Goal: Obtain resource: Obtain resource

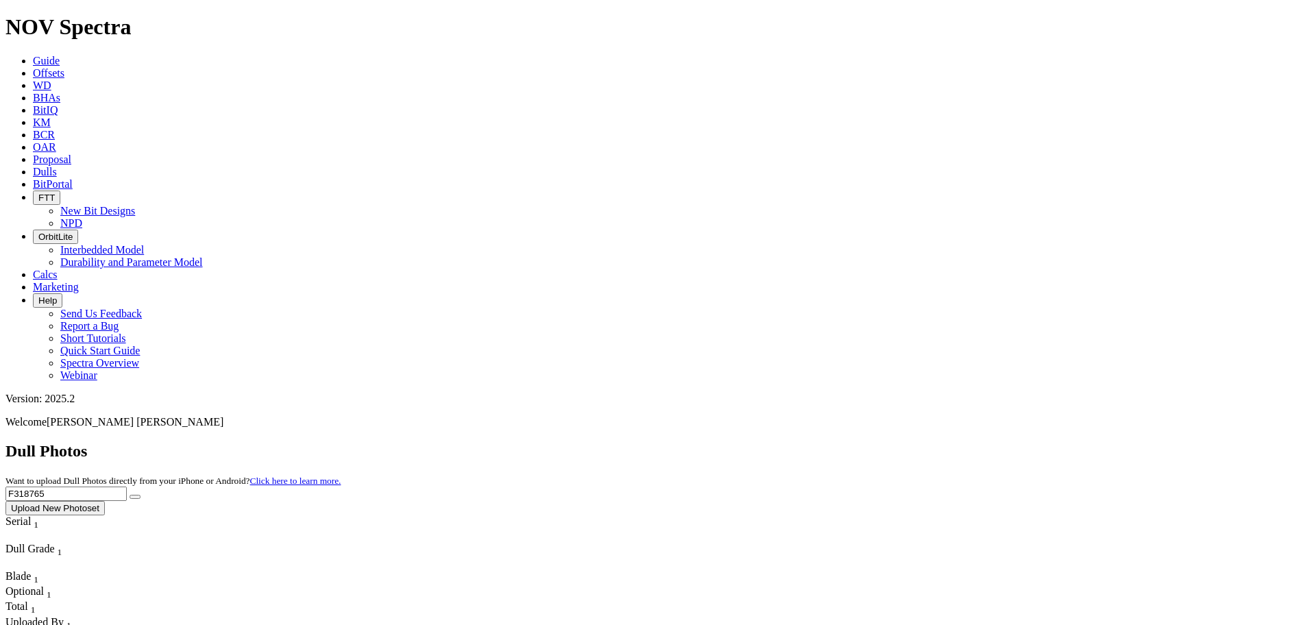
click at [60, 55] on span "Guide" at bounding box center [46, 61] width 27 height 12
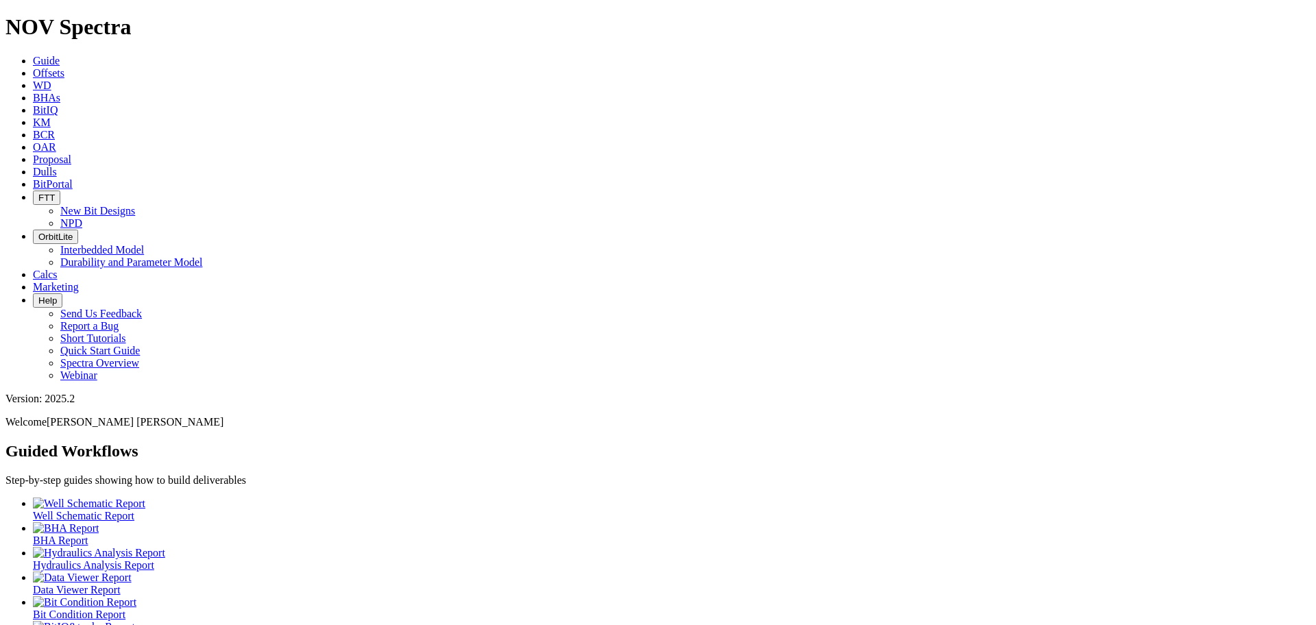
click at [64, 67] on span "Offsets" at bounding box center [49, 73] width 32 height 12
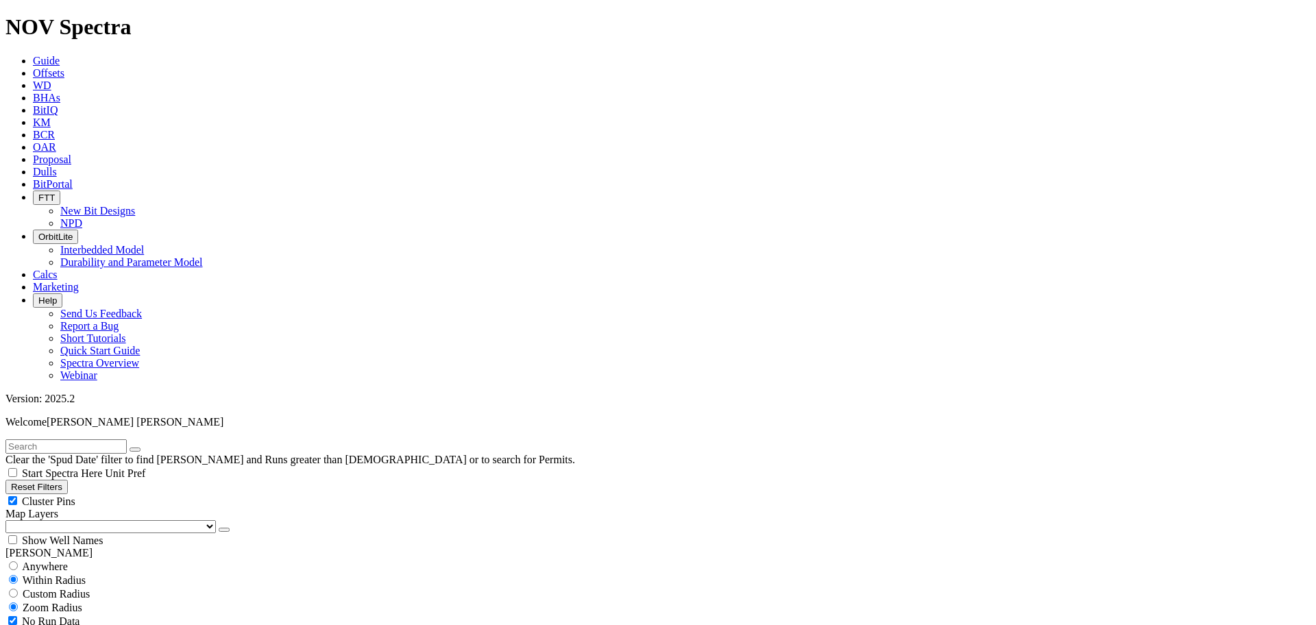
click at [18, 561] on input "radio" at bounding box center [13, 565] width 9 height 9
radio input "true"
radio input "false"
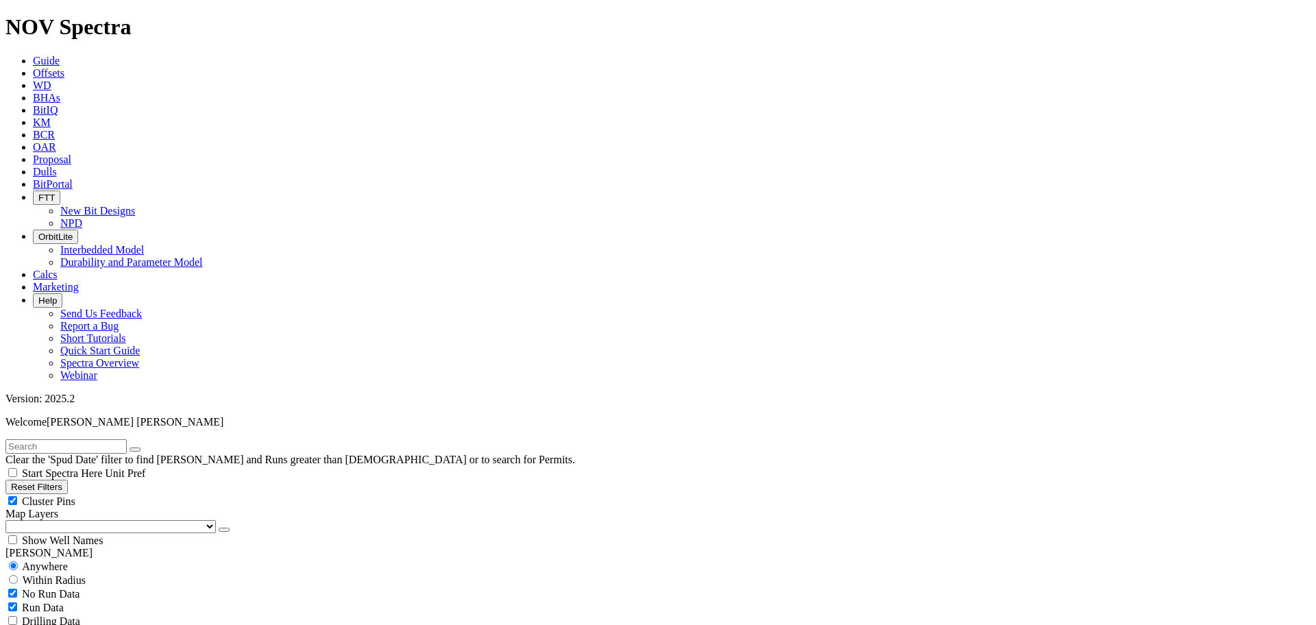
select select "6"
checkbox input "false"
select select "? number:6 ?"
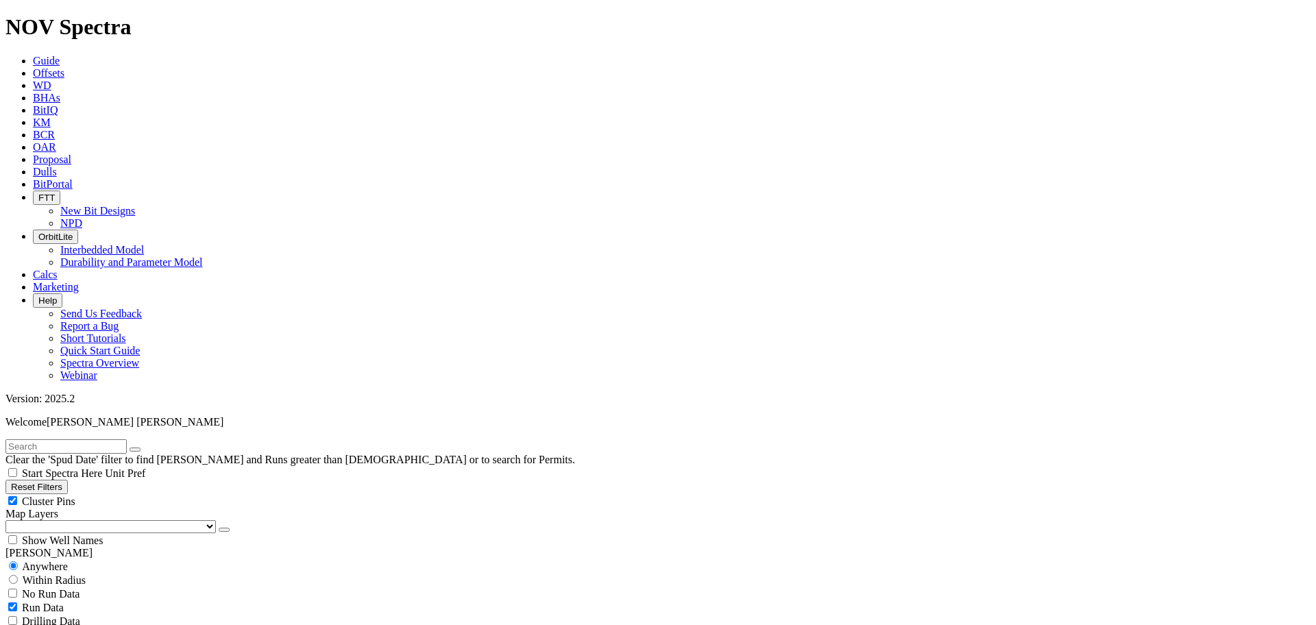
radio input "false"
radio input "true"
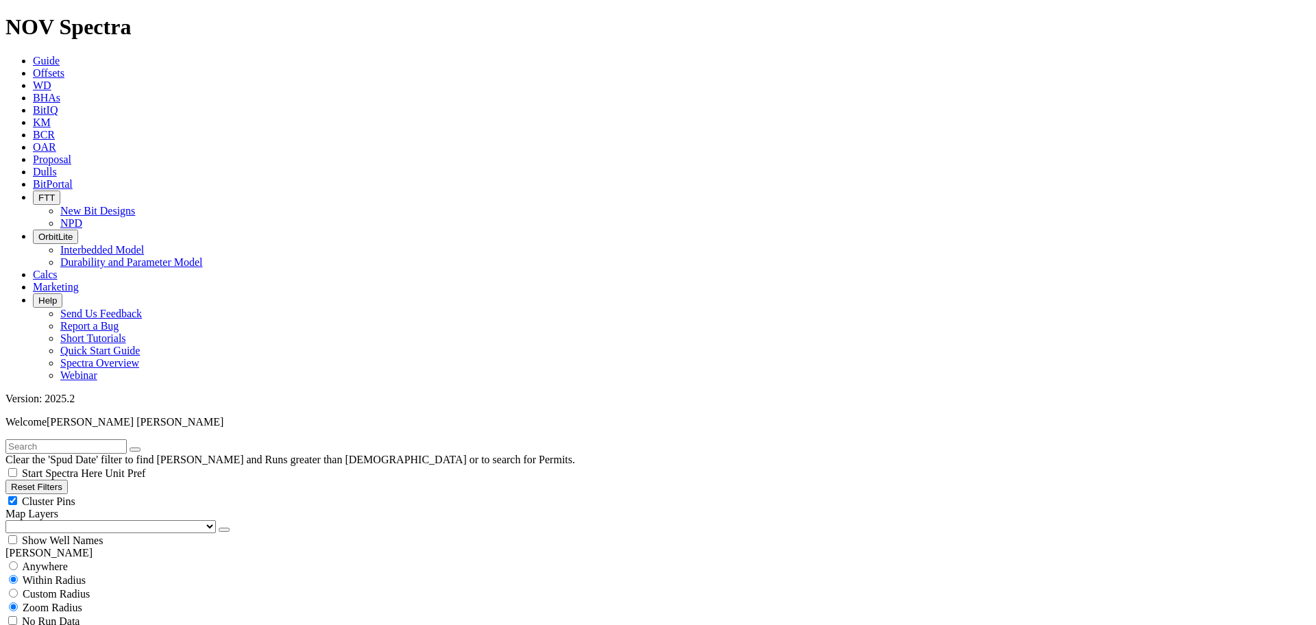
scroll to position [330, 0]
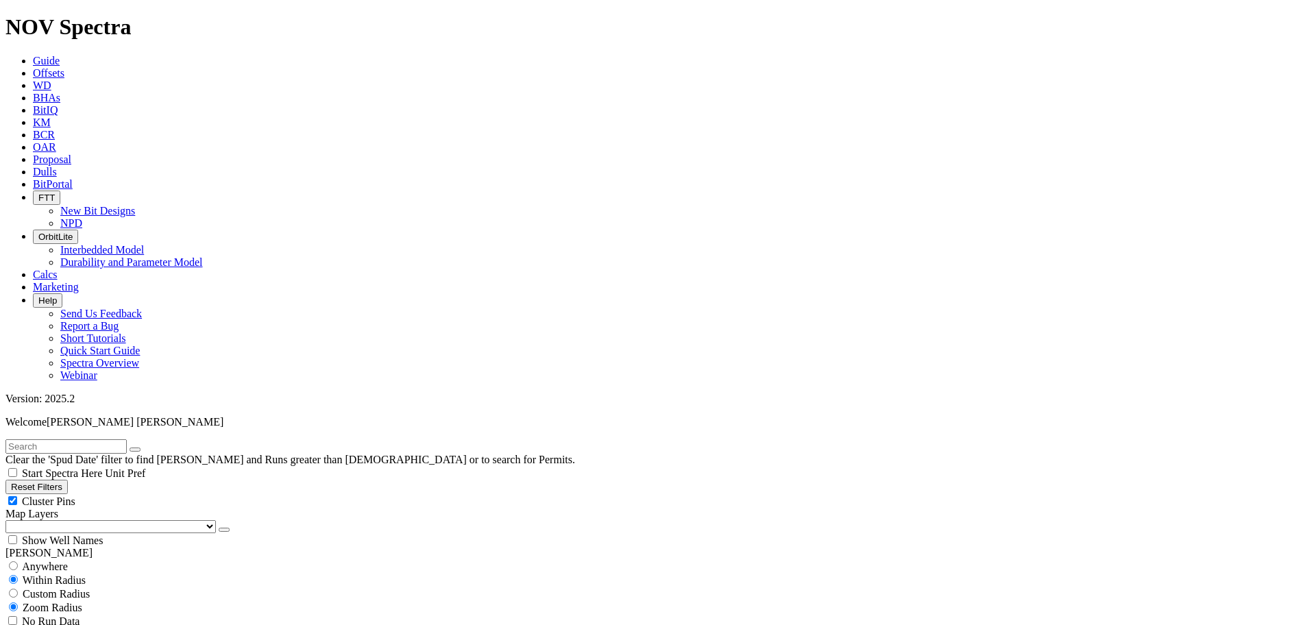
scroll to position [415, 0]
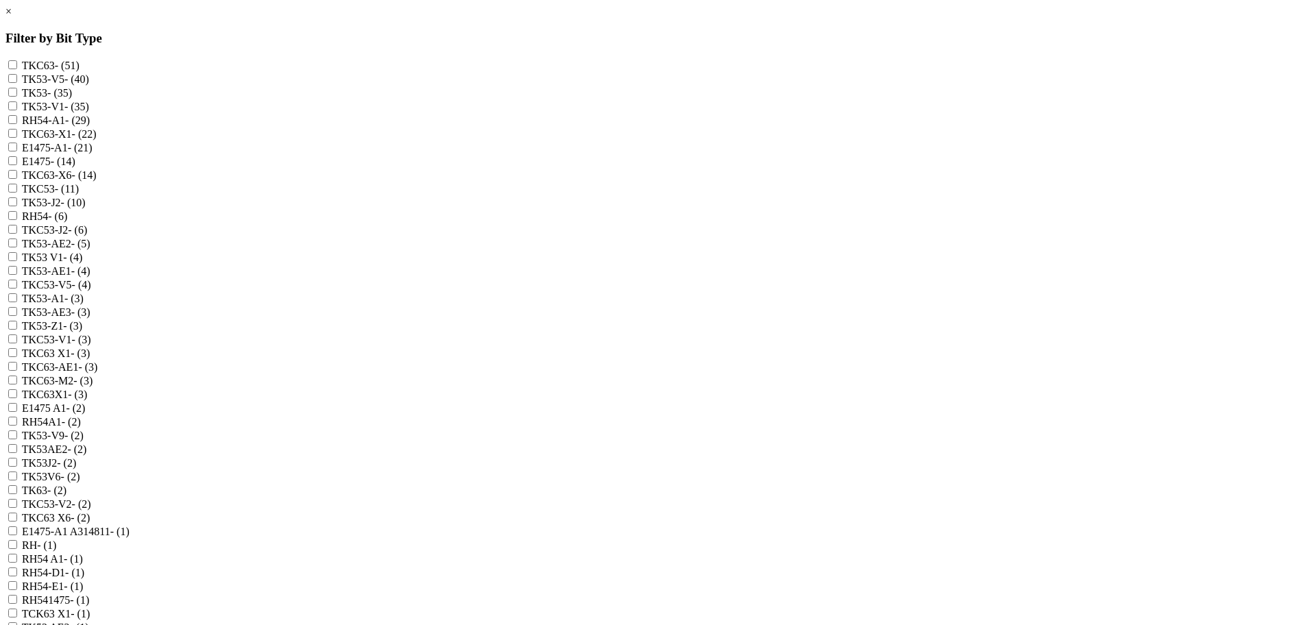
click at [17, 124] on input "RH54-A1 - (29)" at bounding box center [12, 119] width 9 height 9
checkbox input "true"
click at [17, 151] on input "E1475-A1 - (21)" at bounding box center [12, 147] width 9 height 9
checkbox input "true"
click at [17, 165] on input "E1475 - (14)" at bounding box center [12, 160] width 9 height 9
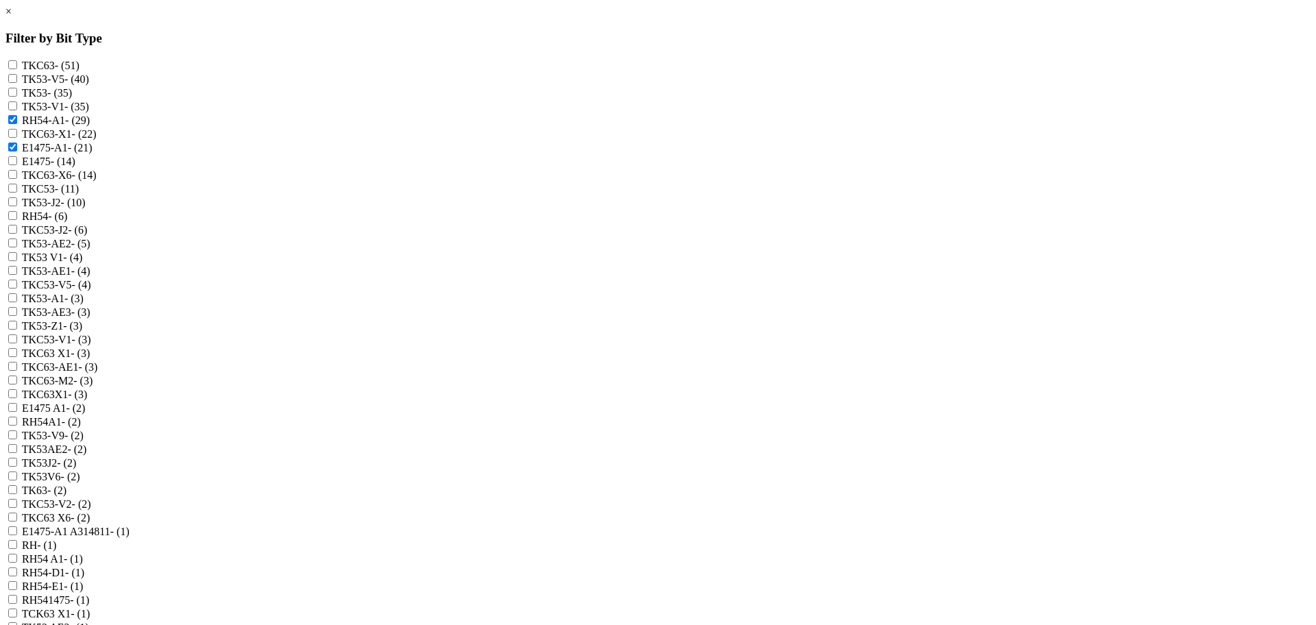
checkbox input "true"
click at [17, 220] on input "RH54 - (6)" at bounding box center [12, 215] width 9 height 9
checkbox input "true"
click at [17, 412] on A1 "E1475 A1 - (2)" at bounding box center [12, 407] width 9 height 9
checkbox A1 "true"
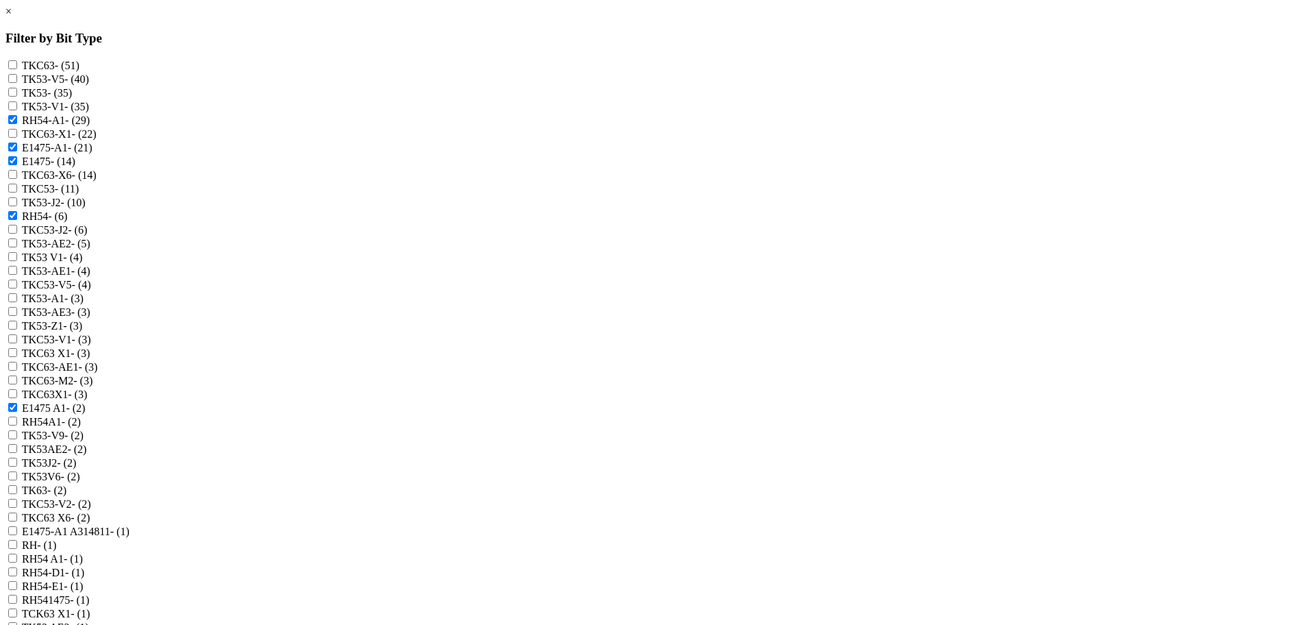
click at [17, 426] on input "RH54A1 - (2)" at bounding box center [12, 421] width 9 height 9
checkbox input "true"
click at [17, 526] on A314811 "E1475-A1 A314811 - (1)" at bounding box center [12, 530] width 9 height 9
checkbox A314811 "true"
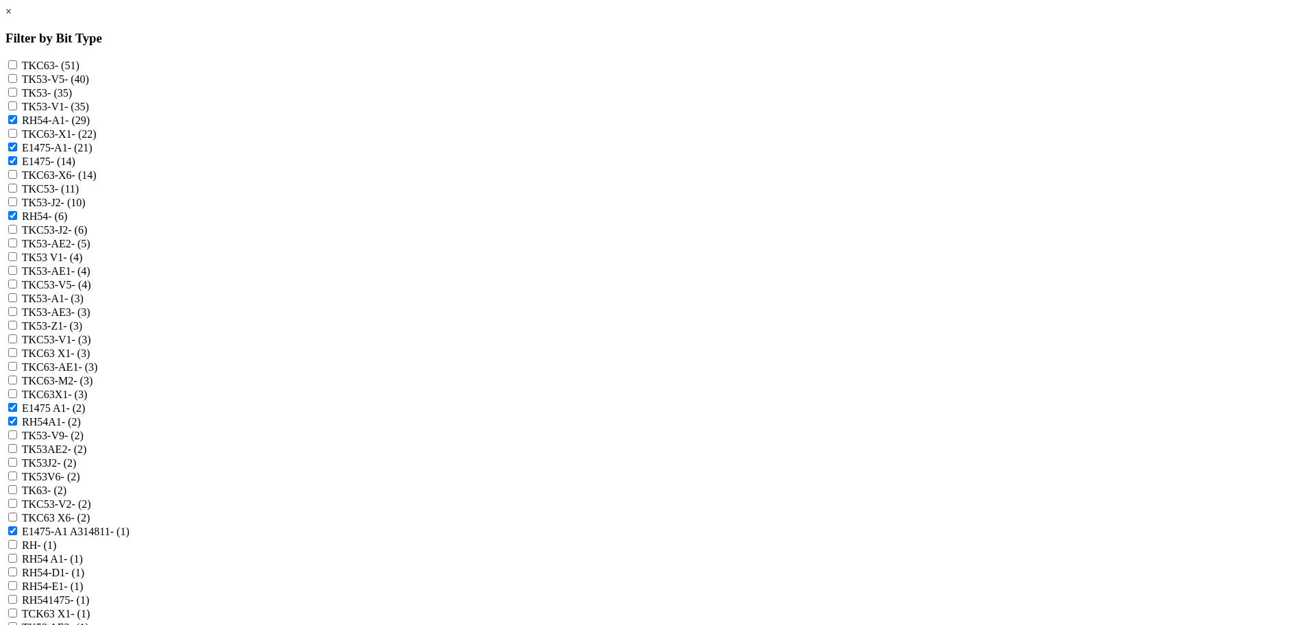
click at [17, 542] on input "RH - (1)" at bounding box center [12, 544] width 9 height 9
checkbox input "true"
click at [17, 559] on A1 "RH54 A1 - (1)" at bounding box center [12, 558] width 9 height 9
checkbox A1 "true"
click at [17, 576] on input "RH54-D1 - (1)" at bounding box center [12, 572] width 9 height 9
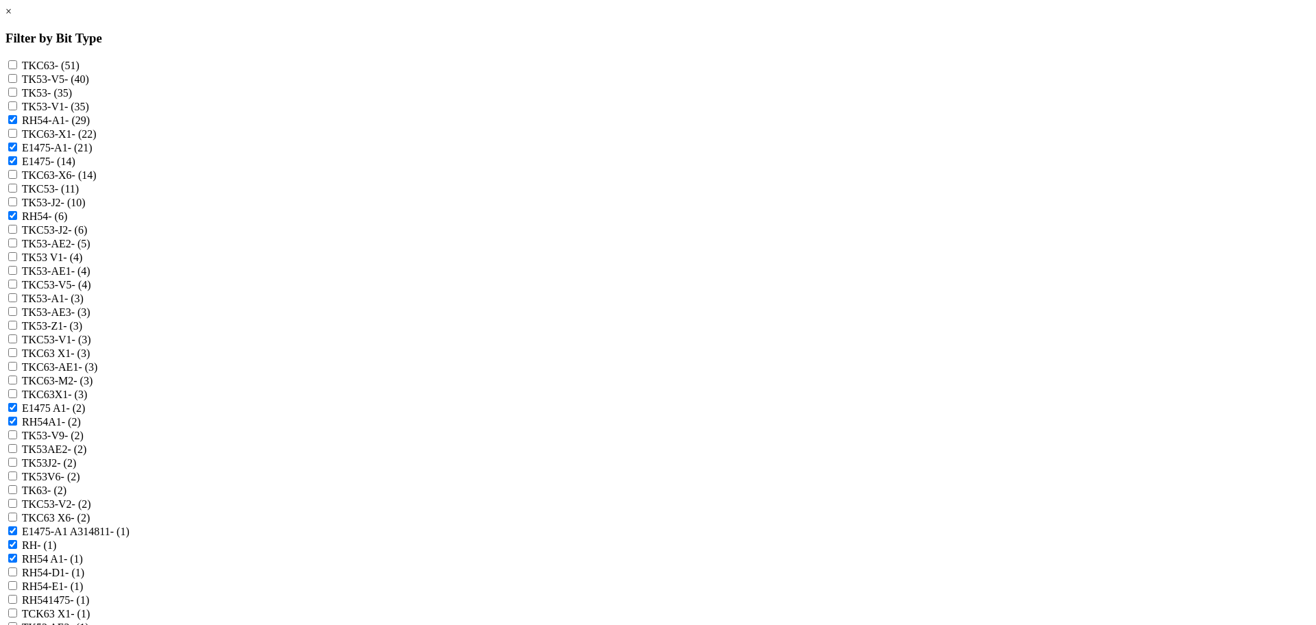
checkbox input "true"
click at [17, 590] on input "RH54-E1 - (1)" at bounding box center [12, 585] width 9 height 9
checkbox input "true"
click at [17, 595] on input "RH541475 - (1)" at bounding box center [12, 599] width 9 height 9
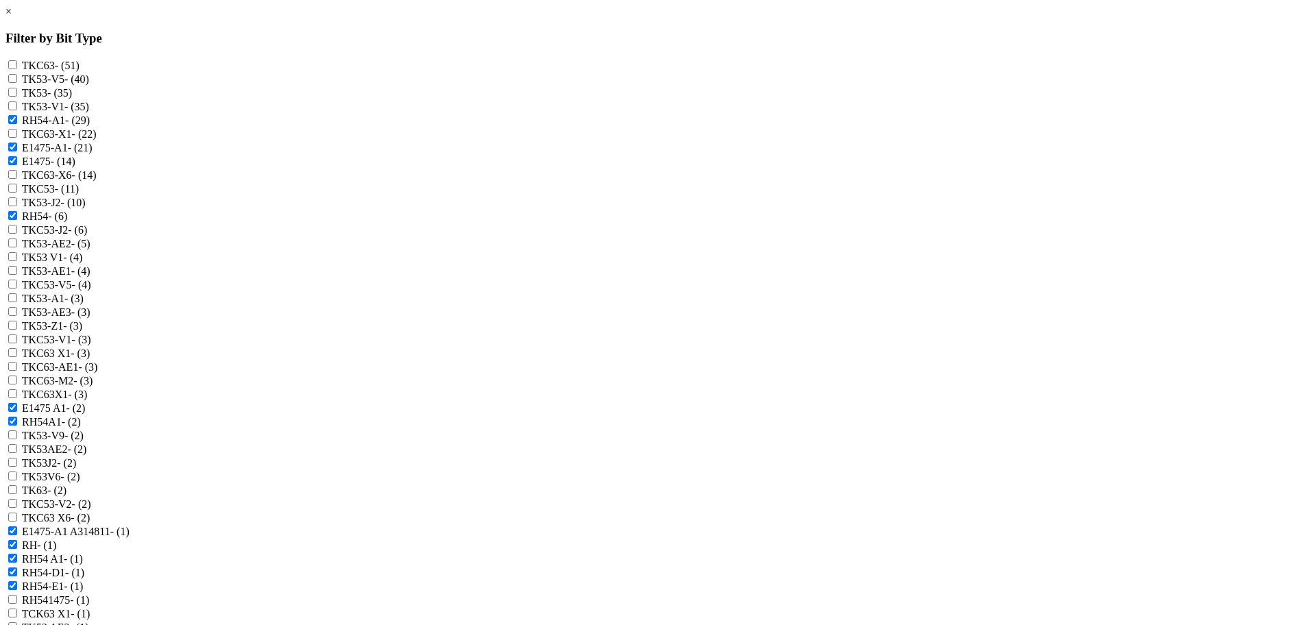
checkbox input "true"
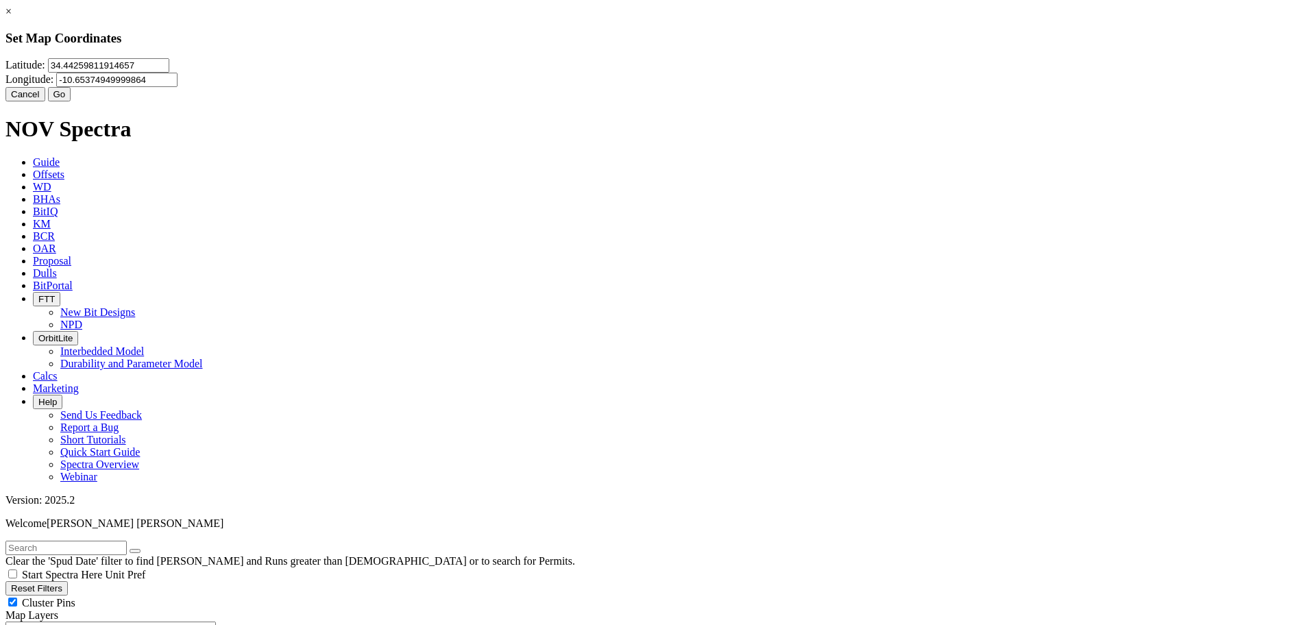
drag, startPoint x: 570, startPoint y: 84, endPoint x: 503, endPoint y: 86, distance: 67.2
click at [169, 73] on input "34.44259811914657" at bounding box center [108, 65] width 121 height 14
drag, startPoint x: 467, startPoint y: 84, endPoint x: 567, endPoint y: 84, distance: 100.1
click at [169, 73] on input "34.44259811914657" at bounding box center [108, 65] width 121 height 14
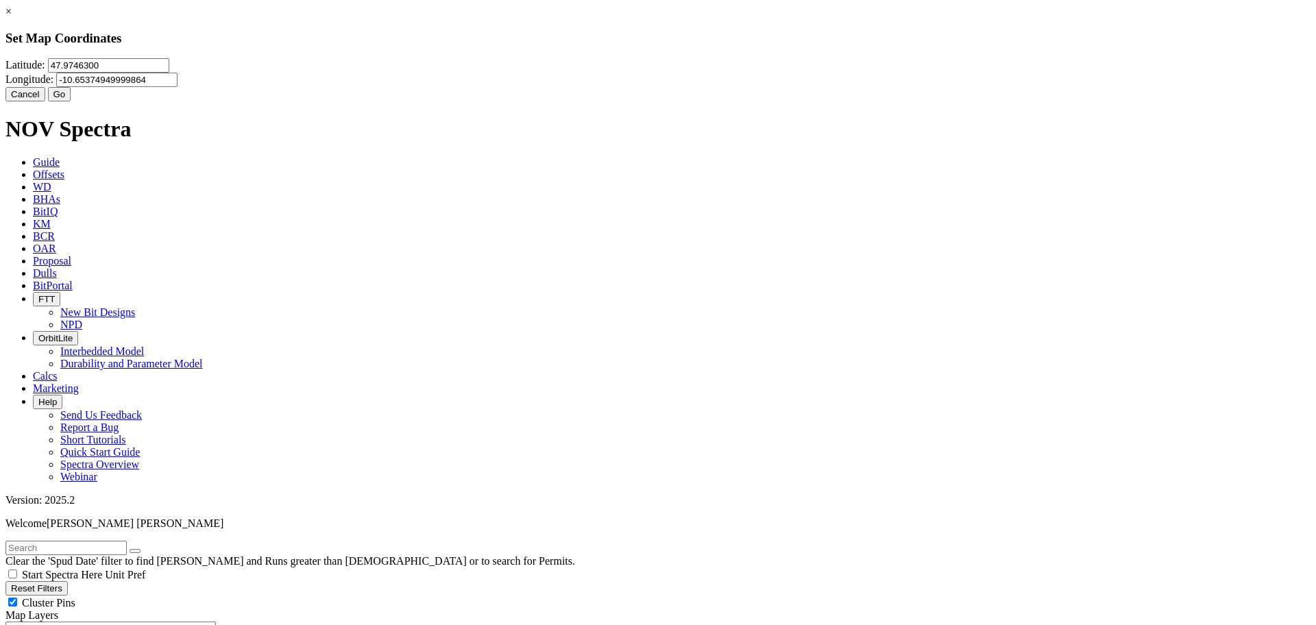
type input "47.9746300"
click at [178, 87] on input "-10.65374949999864" at bounding box center [116, 80] width 121 height 14
type input "-103.0743300"
click at [71, 101] on button "Go" at bounding box center [59, 94] width 23 height 14
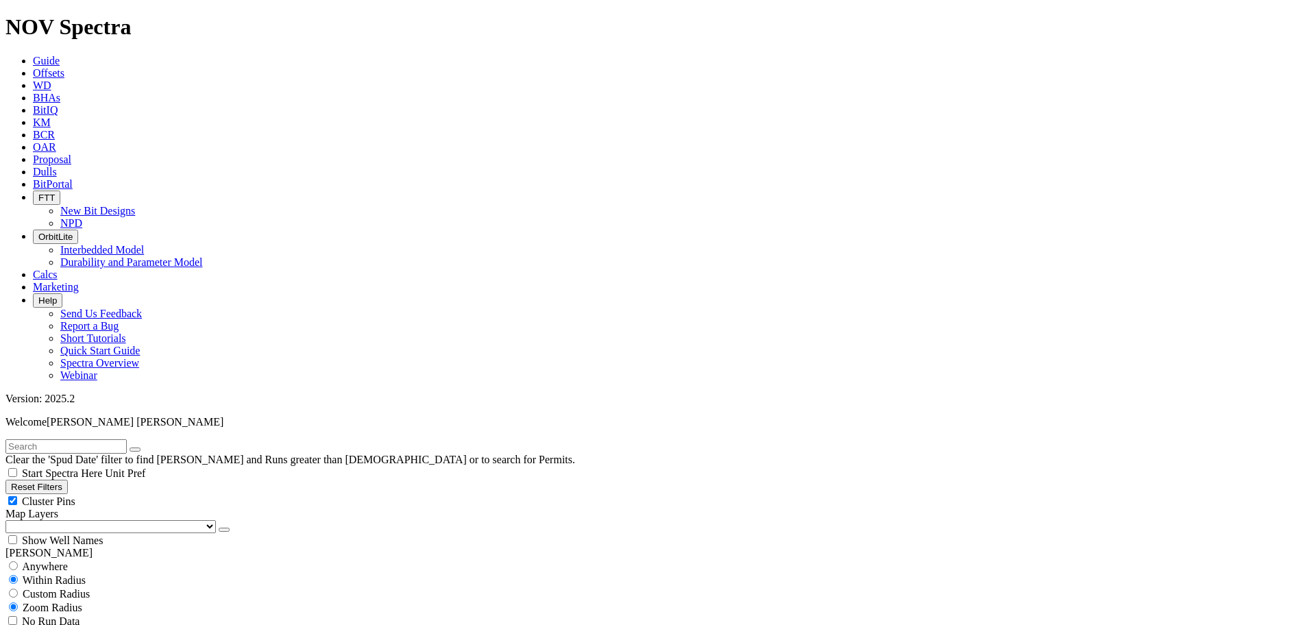
click at [18, 589] on input "radio" at bounding box center [13, 593] width 9 height 9
radio input "true"
radio input "false"
click at [38, 624] on button "Miles" at bounding box center [21, 636] width 32 height 14
drag, startPoint x: 93, startPoint y: 256, endPoint x: 106, endPoint y: 256, distance: 12.3
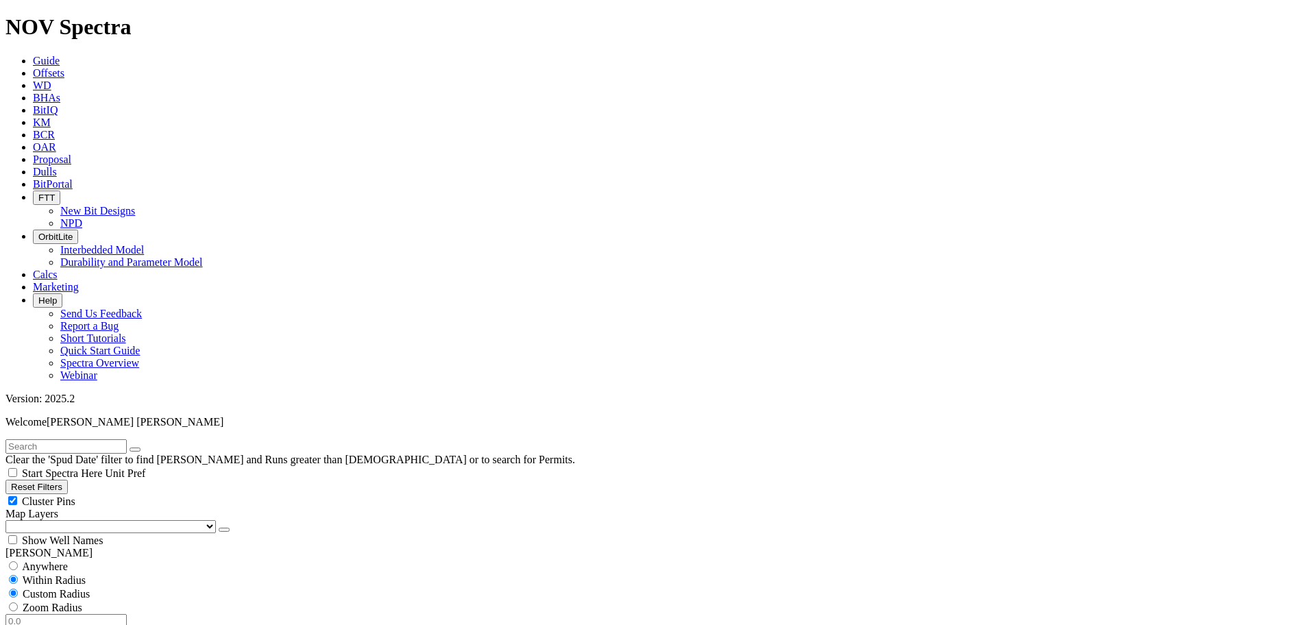
click at [106, 614] on input "number" at bounding box center [65, 621] width 121 height 14
drag, startPoint x: 90, startPoint y: 260, endPoint x: 112, endPoint y: 260, distance: 22.6
click at [112, 614] on input "10" at bounding box center [65, 621] width 121 height 14
click at [96, 614] on input "20" at bounding box center [65, 621] width 121 height 14
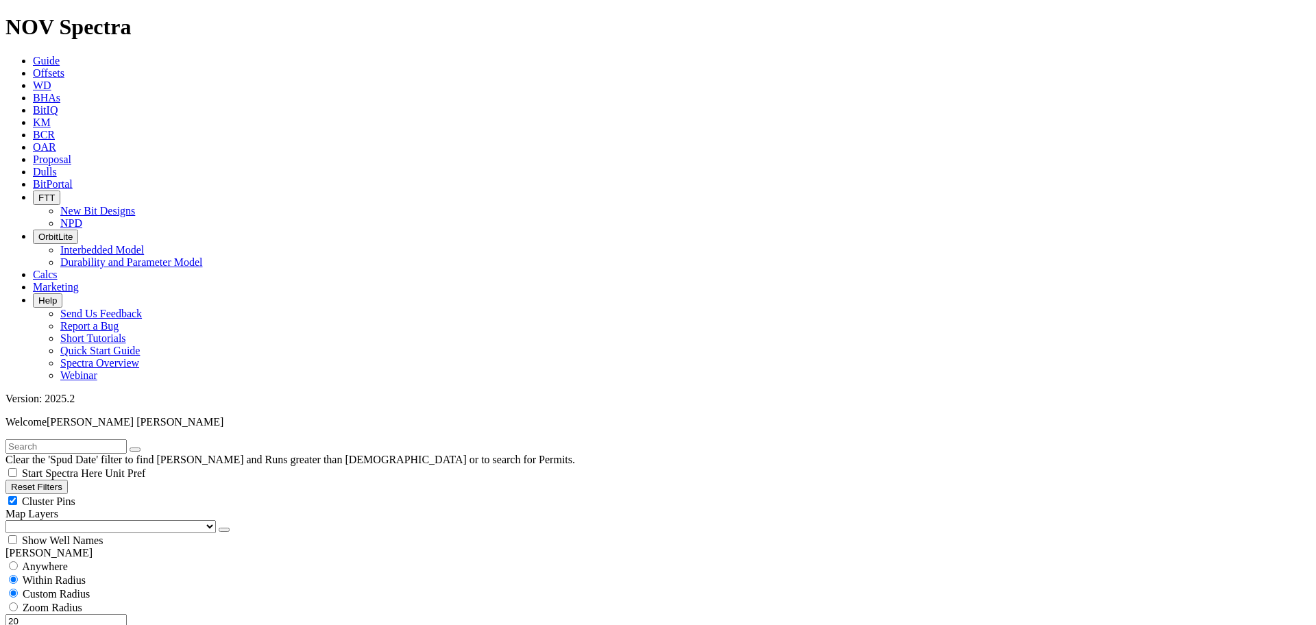
type input "20"
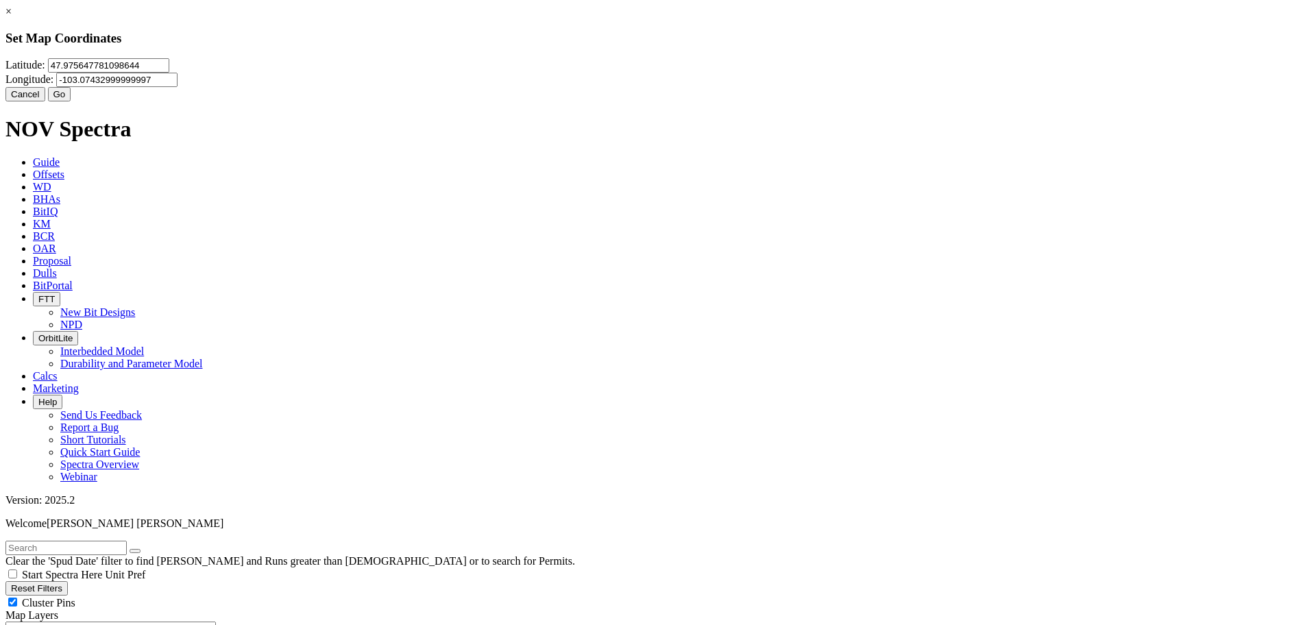
click at [45, 101] on button "Cancel" at bounding box center [25, 94] width 40 height 14
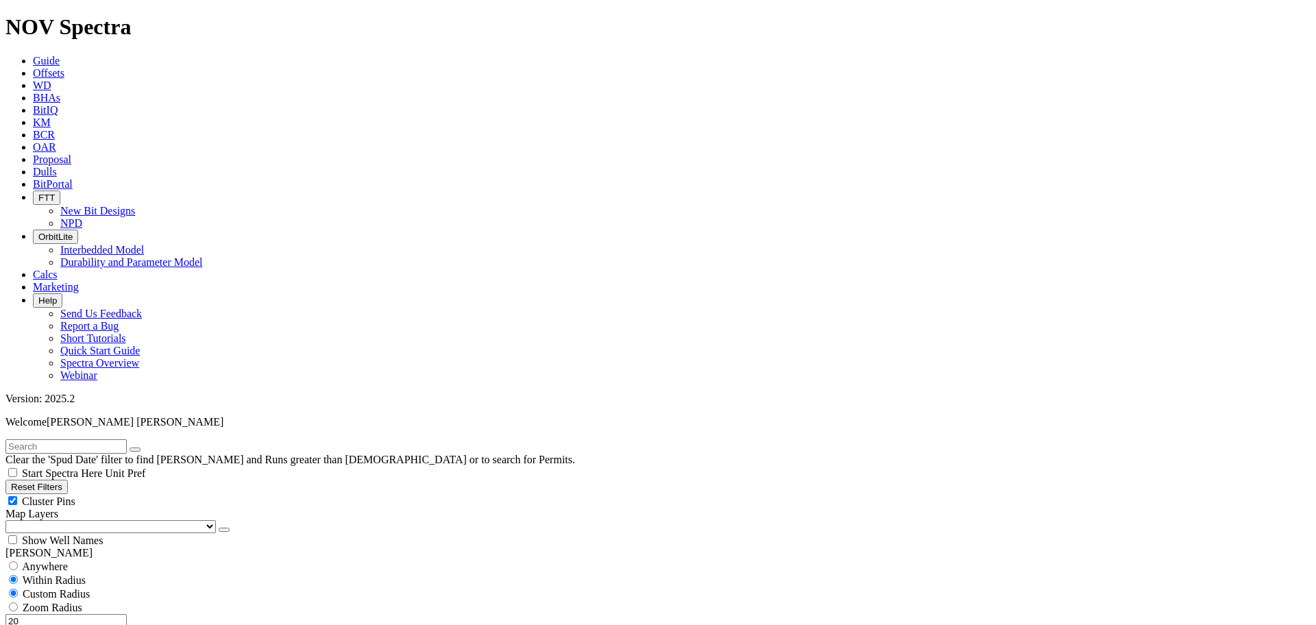
scroll to position [0, 0]
click at [18, 561] on input "radio" at bounding box center [13, 565] width 9 height 9
radio input "true"
radio input "false"
